Goal: Check status: Check status

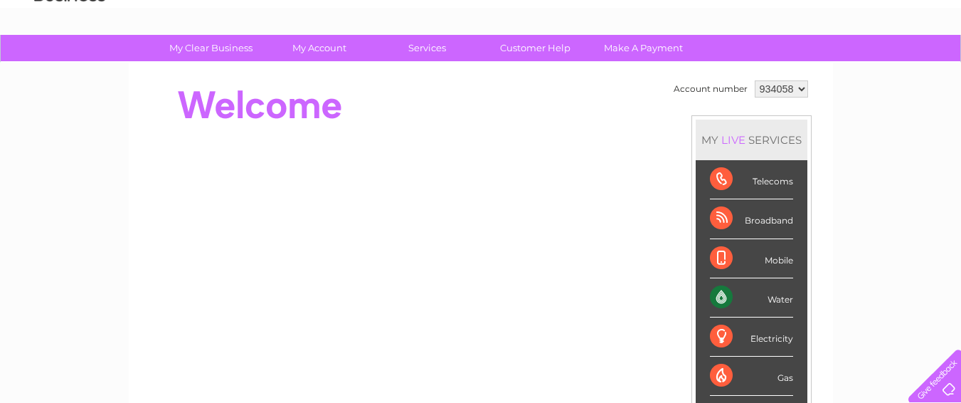
scroll to position [71, 0]
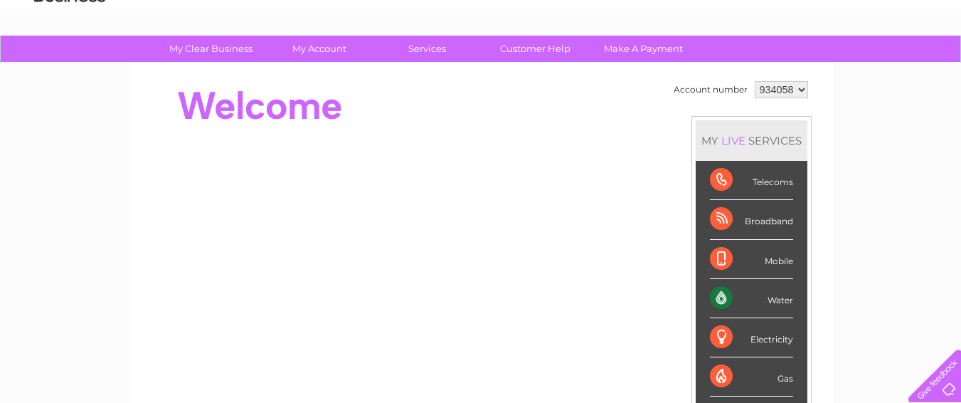
click at [774, 299] on div "Water" at bounding box center [751, 298] width 83 height 39
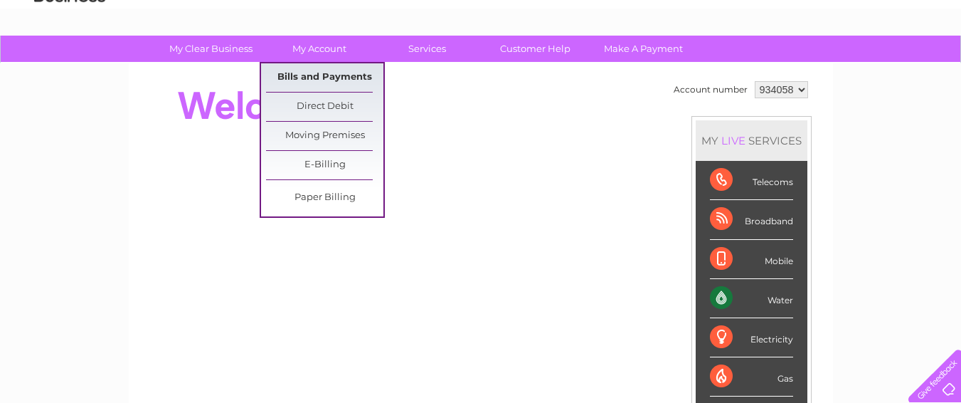
click at [333, 75] on link "Bills and Payments" at bounding box center [324, 77] width 117 height 28
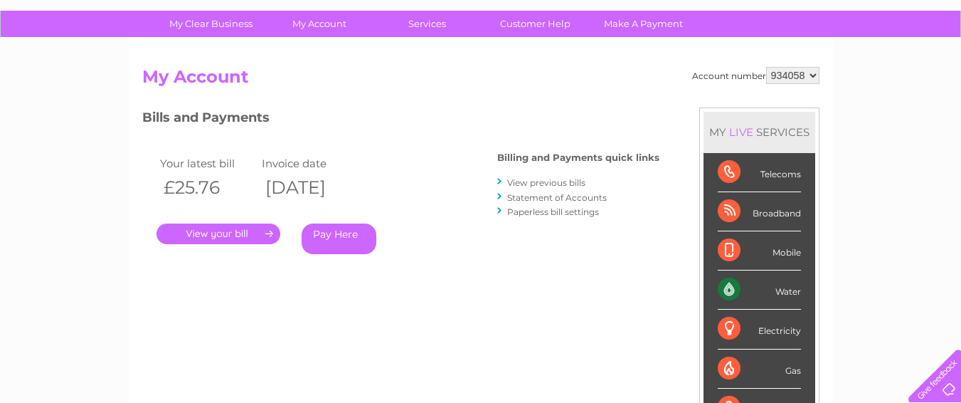
scroll to position [71, 0]
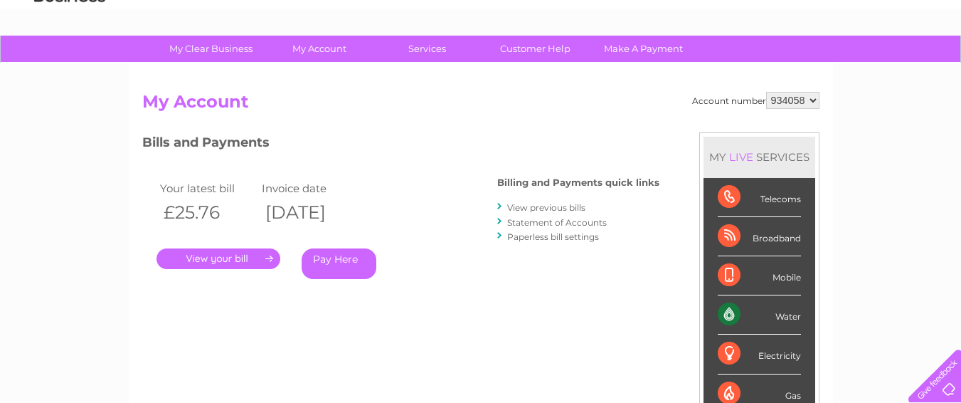
click at [549, 206] on link "View previous bills" at bounding box center [546, 207] width 78 height 11
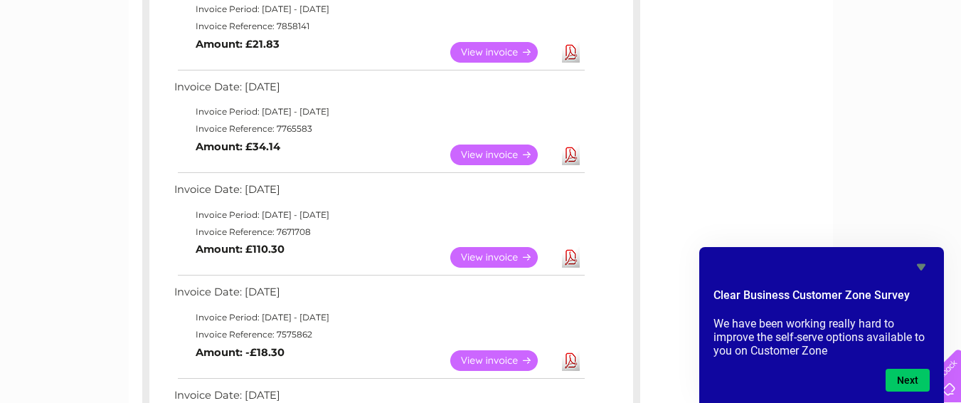
scroll to position [71, 0]
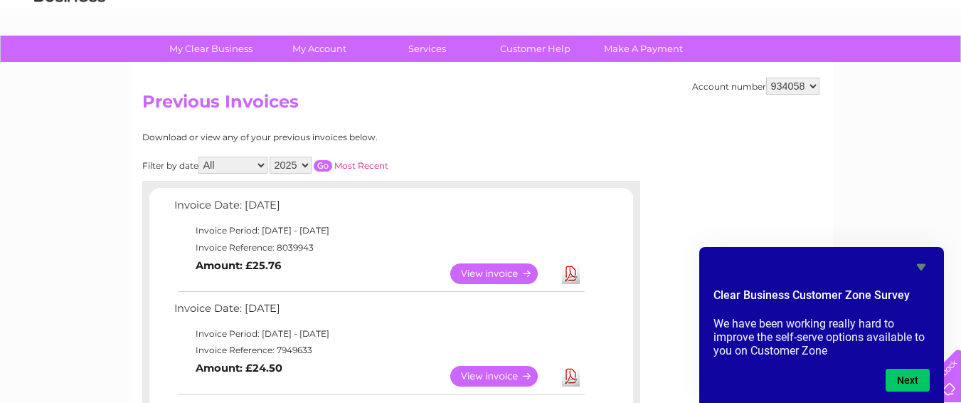
click at [319, 245] on td "Invoice Reference: 8039943" at bounding box center [379, 247] width 416 height 17
